Goal: Navigation & Orientation: Find specific page/section

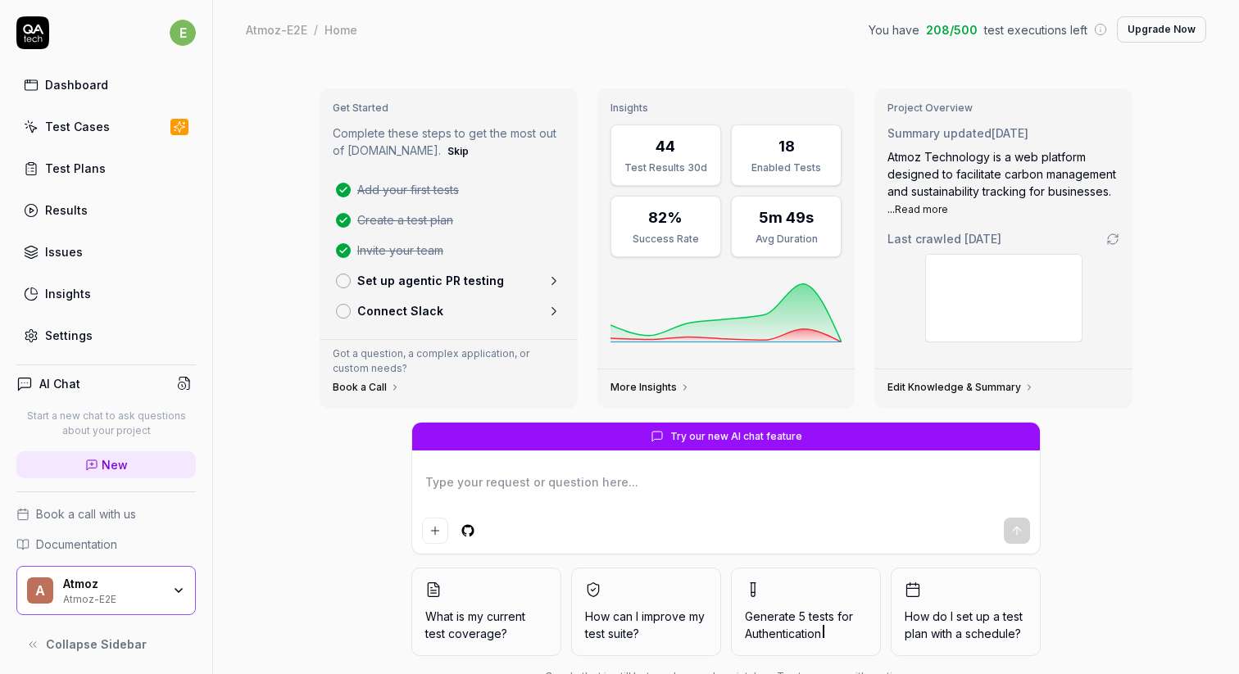
click at [134, 139] on link "Test Cases" at bounding box center [105, 127] width 179 height 32
type textarea "*"
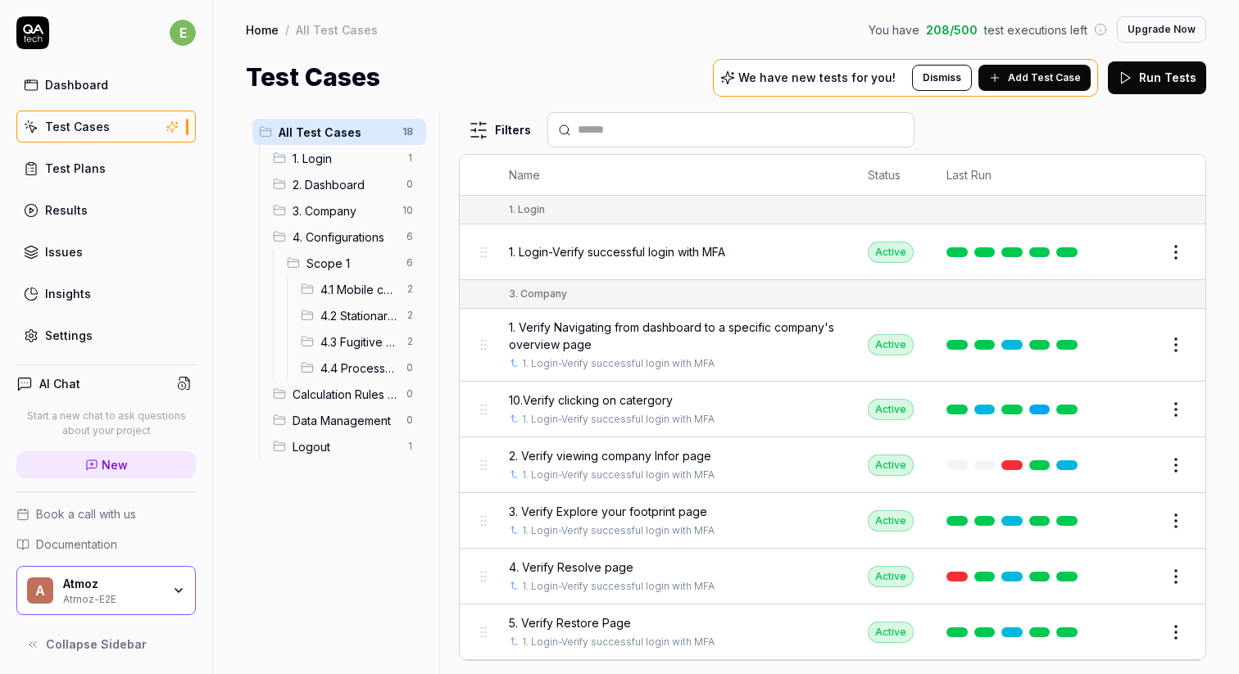
click at [696, 61] on div "Test Cases We have new tests for you! Dismiss Add Test Case Run Tests" at bounding box center [726, 77] width 960 height 37
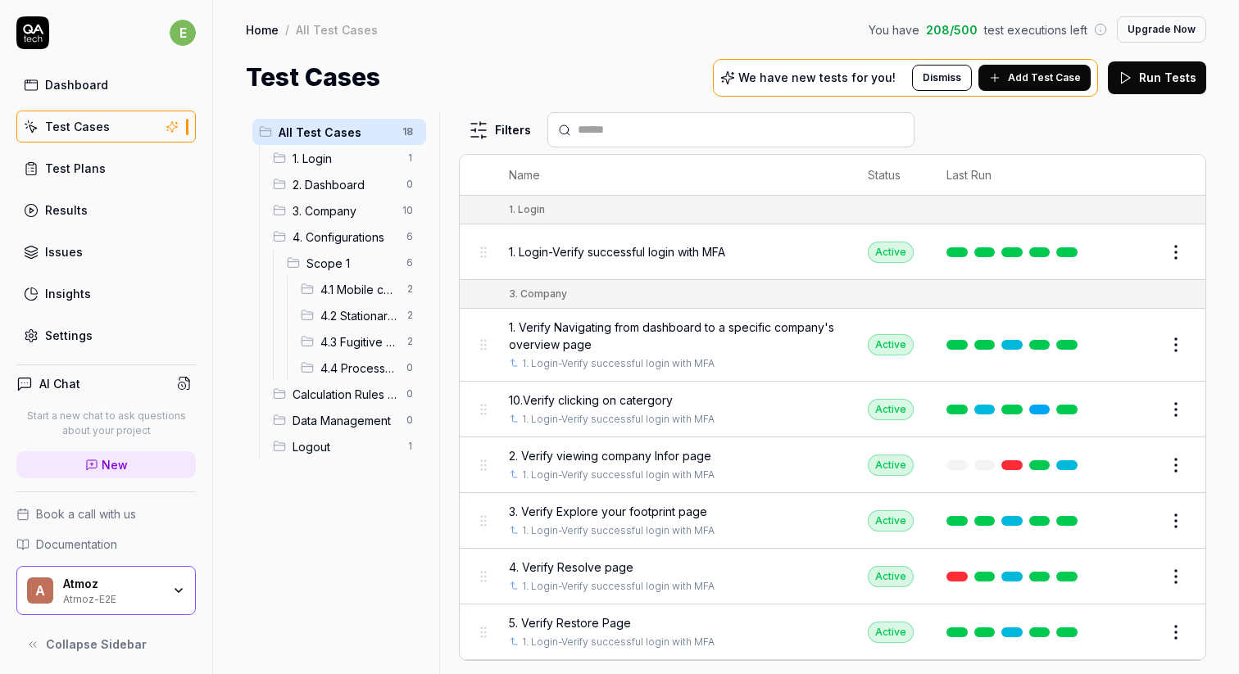
click at [696, 61] on div "Test Cases We have new tests for you! Dismiss Add Test Case Run Tests" at bounding box center [726, 77] width 960 height 37
click at [763, 15] on div "Home / All Test Cases You have 208 / 500 test executions left Upgrade Now Home …" at bounding box center [726, 48] width 1026 height 96
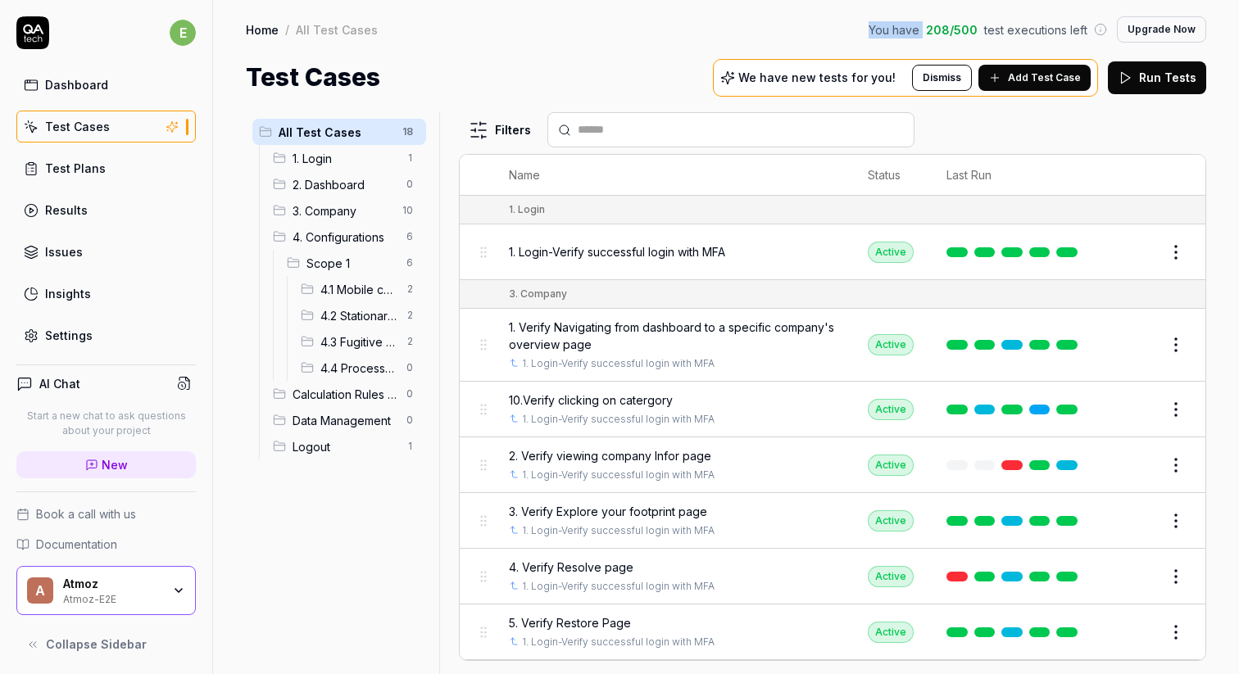
click at [763, 15] on div "Home / All Test Cases You have 208 / 500 test executions left Upgrade Now Home …" at bounding box center [726, 48] width 1026 height 96
click at [572, 89] on div "Test Cases We have new tests for you! Dismiss Add Test Case Run Tests" at bounding box center [726, 77] width 960 height 37
